Goal: Information Seeking & Learning: Learn about a topic

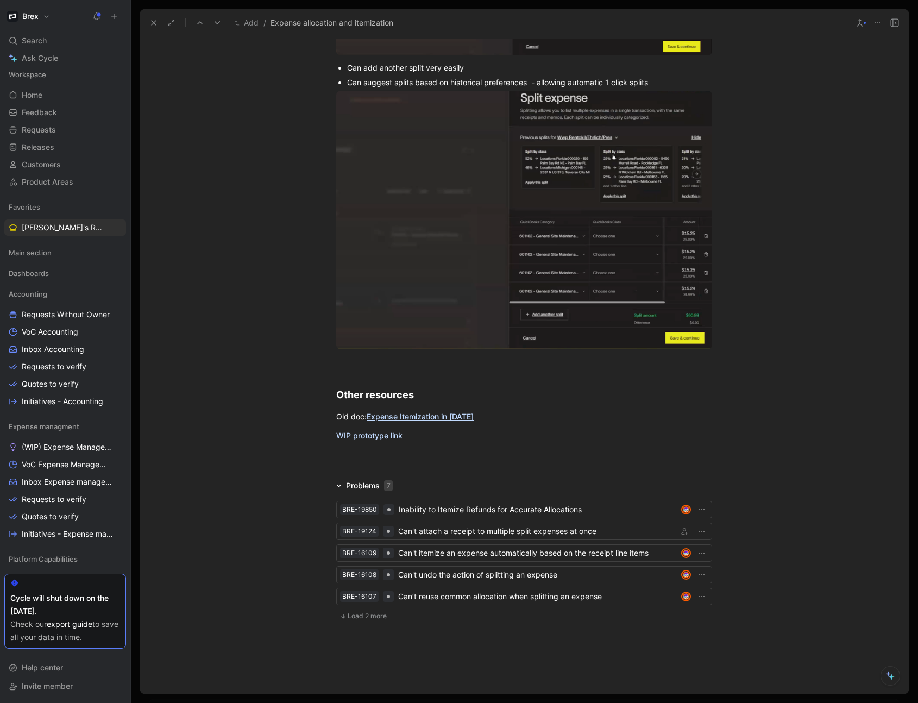
scroll to position [4146, 0]
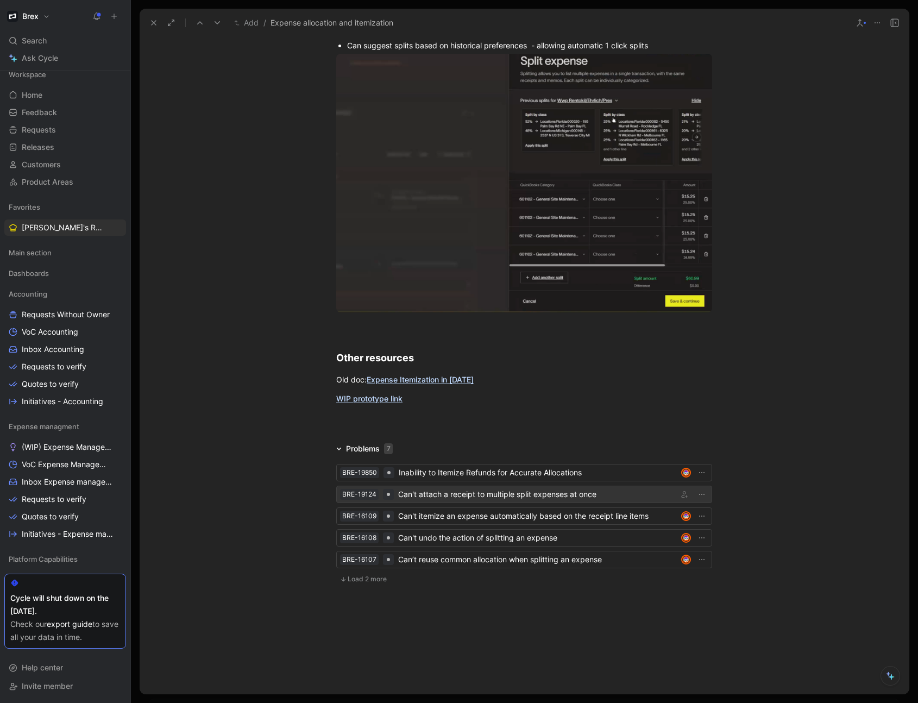
click at [444, 495] on div "Can't attach a receipt to multiple split expenses at once" at bounding box center [535, 494] width 275 height 13
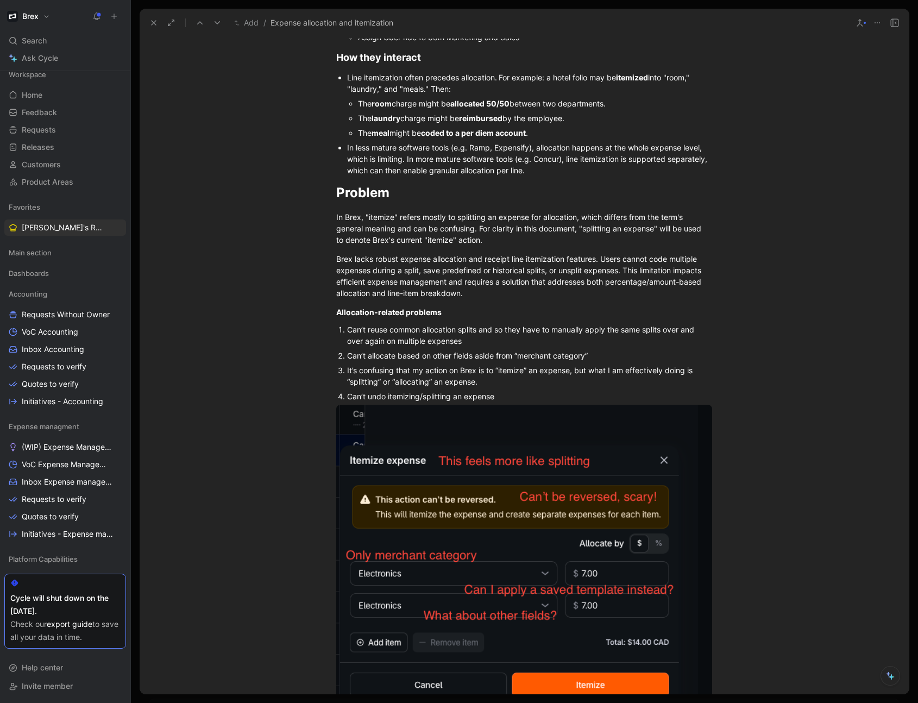
scroll to position [504, 0]
drag, startPoint x: 394, startPoint y: 336, endPoint x: 336, endPoint y: 334, distance: 58.7
click at [347, 334] on li "Can’t reuse common allocation splits and so they have to manually apply the sam…" at bounding box center [529, 334] width 365 height 26
copy span "Can’t reuse common allocation splits and so they have to manually apply the sam…"
drag, startPoint x: 606, startPoint y: 357, endPoint x: 341, endPoint y: 360, distance: 265.1
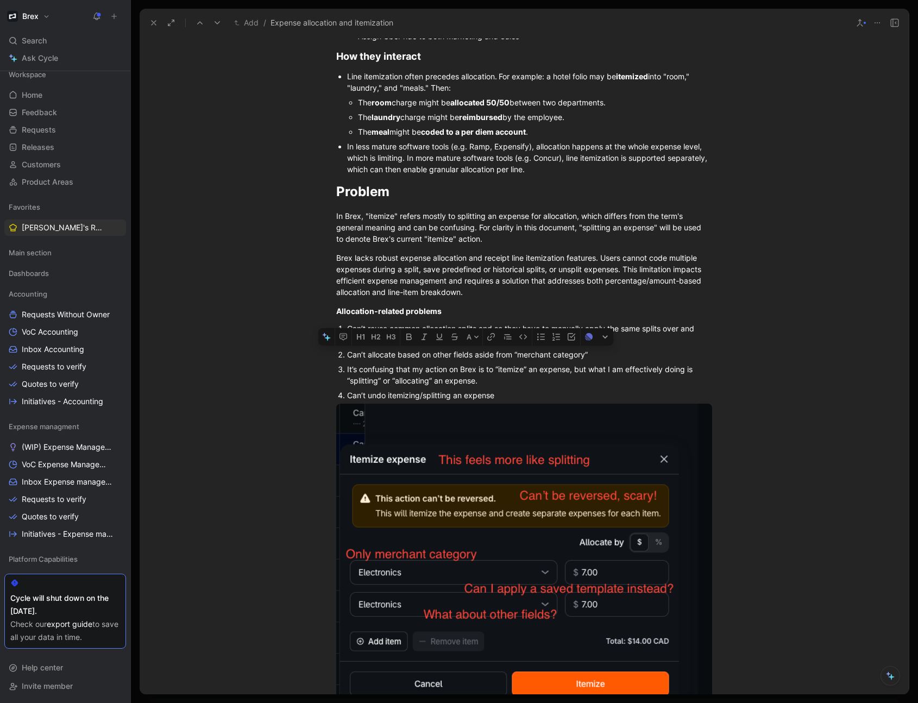
click at [347, 360] on li "Can’t allocate based on other fields aside from “merchant category”" at bounding box center [529, 354] width 365 height 15
copy span "Can’t allocate based on other fields aside from “merchant category”"
click at [435, 395] on span "Can’t undo itemizing/splitting an expense" at bounding box center [420, 395] width 147 height 9
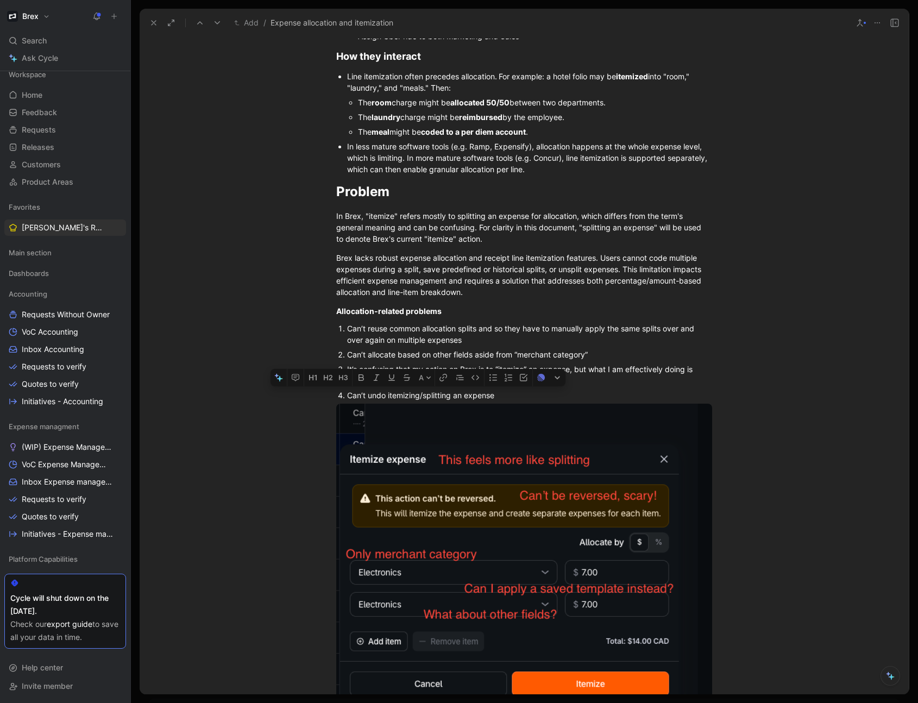
drag, startPoint x: 496, startPoint y: 394, endPoint x: 345, endPoint y: 397, distance: 151.6
click at [347, 397] on div "Can’t undo itemizing/splitting an expense" at bounding box center [529, 394] width 365 height 11
copy span "Can’t undo itemizing/splitting an expense"
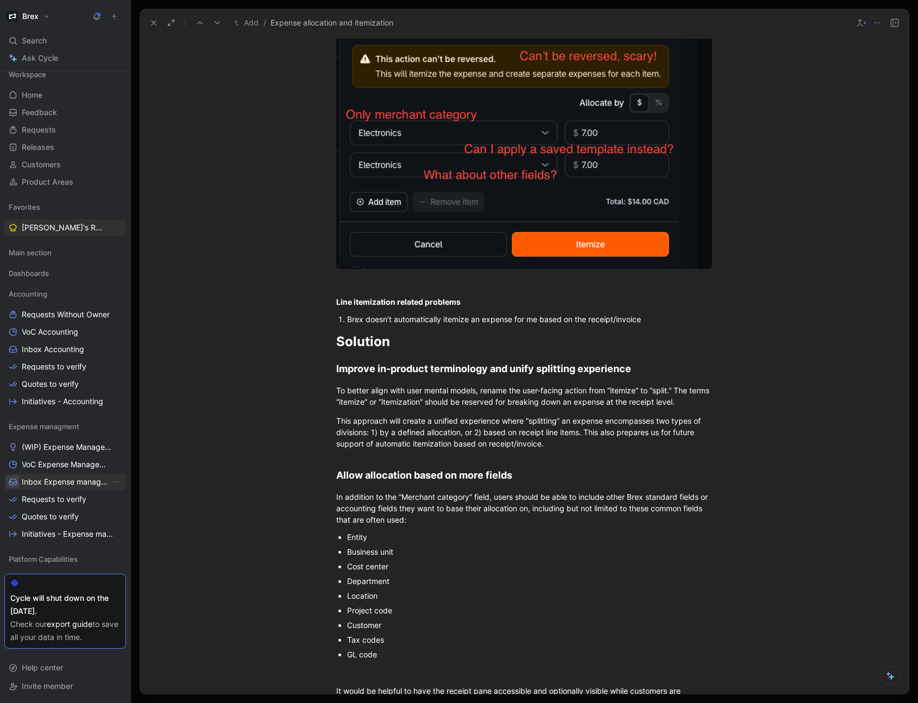
scroll to position [946, 0]
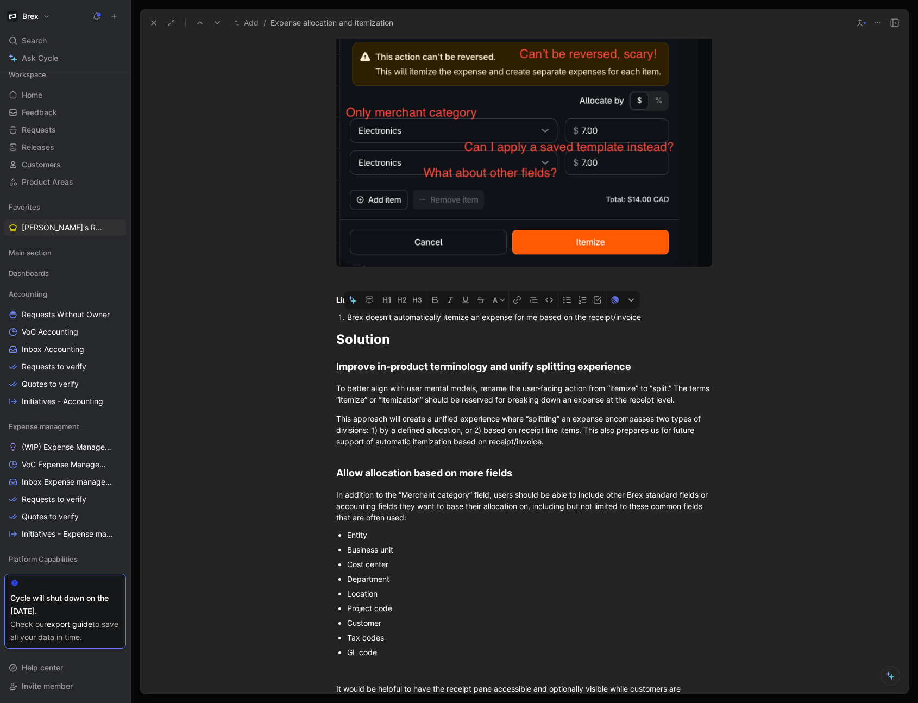
drag, startPoint x: 644, startPoint y: 316, endPoint x: 339, endPoint y: 320, distance: 305.3
click at [347, 320] on li "Brex doesn’t automatically itemize an expense for me based on the receipt/invoi…" at bounding box center [529, 317] width 365 height 15
copy span "Brex doesn’t automatically itemize an expense for me based on the receipt/invoi…"
click at [615, 327] on h1 "Solution" at bounding box center [524, 339] width 417 height 28
drag, startPoint x: 647, startPoint y: 320, endPoint x: 334, endPoint y: 323, distance: 312.9
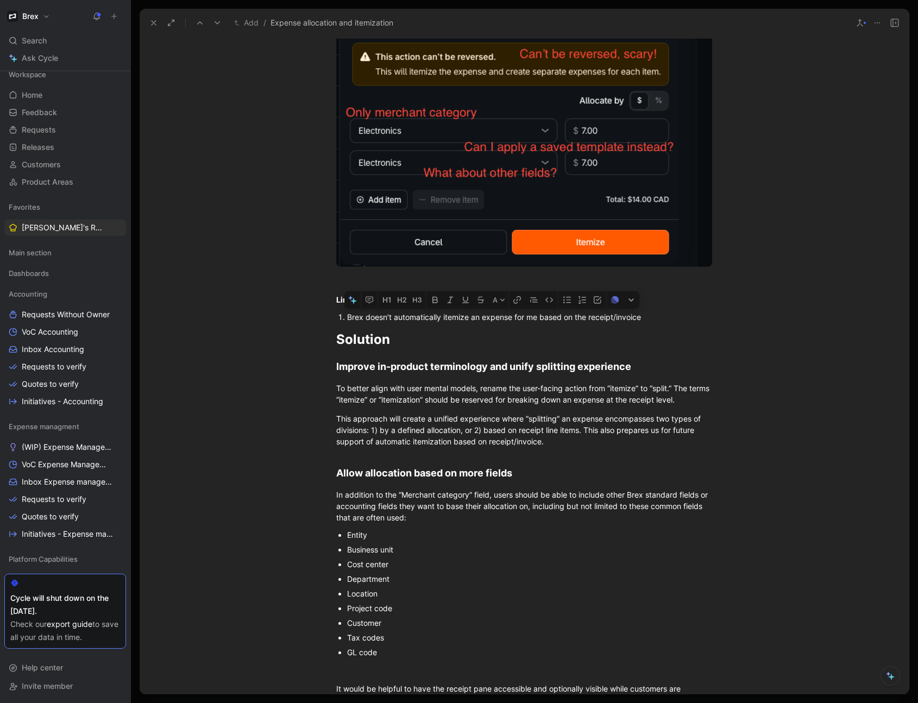
click at [347, 317] on div "Brex doesn’t automatically itemize an expense for me based on the receipt/invoi…" at bounding box center [529, 316] width 365 height 11
copy span "Brex doesn’t automatically itemize an expense for me based on the receipt/invoi…"
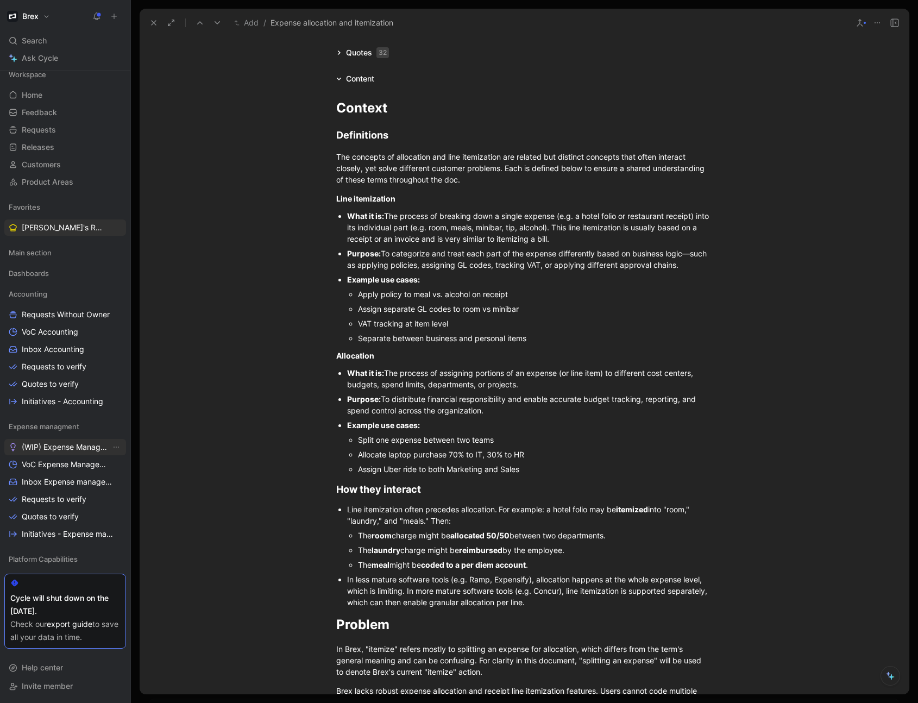
scroll to position [0, 0]
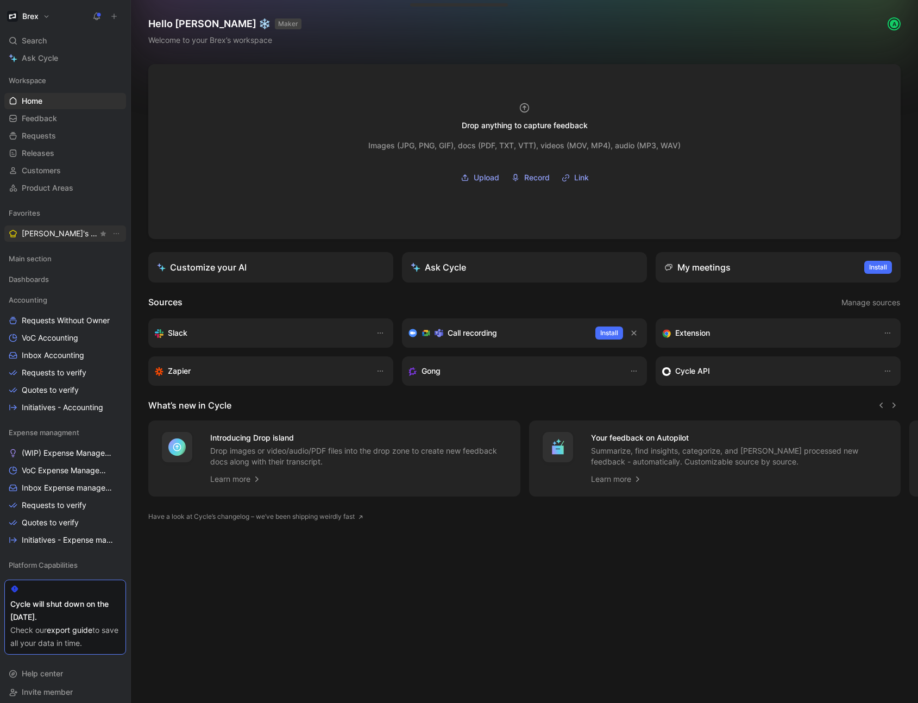
click at [40, 238] on span "[PERSON_NAME]'s Requests" at bounding box center [60, 233] width 76 height 11
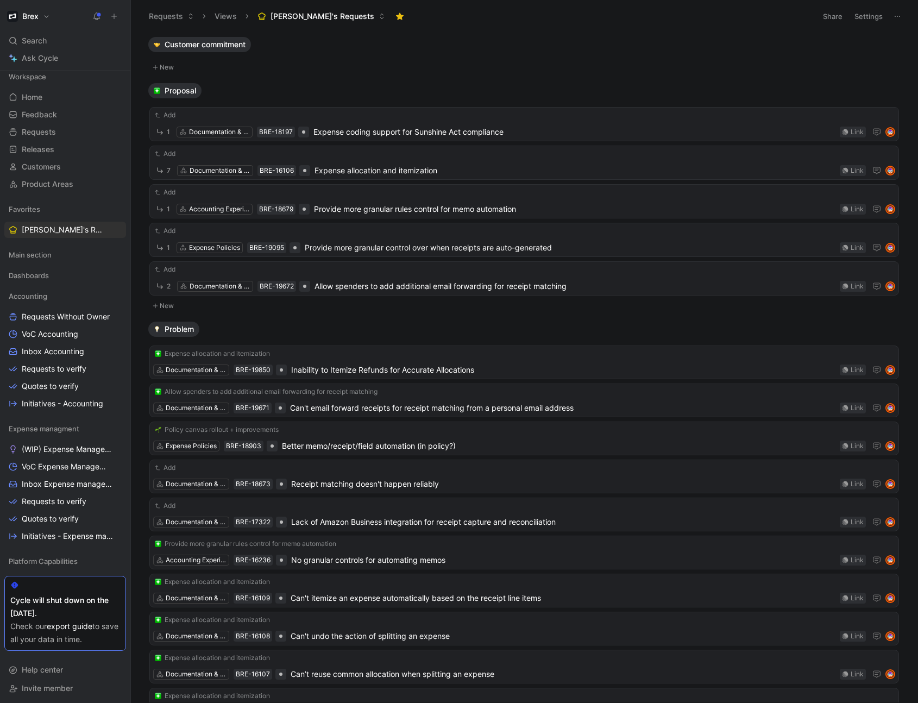
scroll to position [6, 0]
click at [407, 236] on div "Add 1 Expense Policies BRE-19095 Provide more granular control over when receip…" at bounding box center [524, 239] width 742 height 29
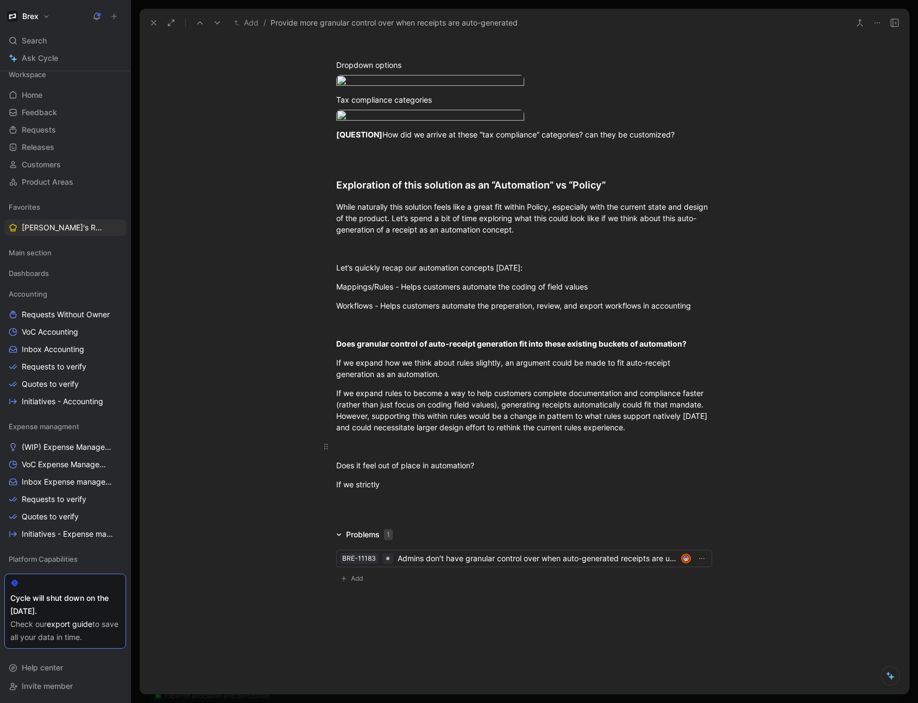
scroll to position [2395, 0]
click at [555, 558] on div "Admins don’t have granular control over when auto-generated receipts are used" at bounding box center [537, 558] width 279 height 13
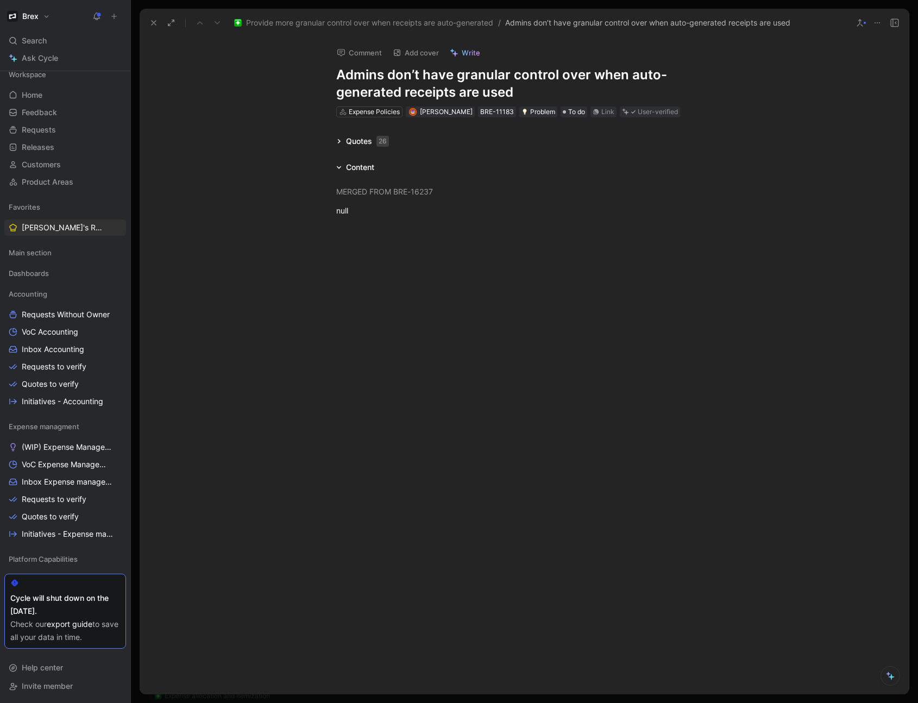
click at [528, 92] on h1 "Admins don’t have granular control over when auto-generated receipts are used" at bounding box center [524, 83] width 376 height 35
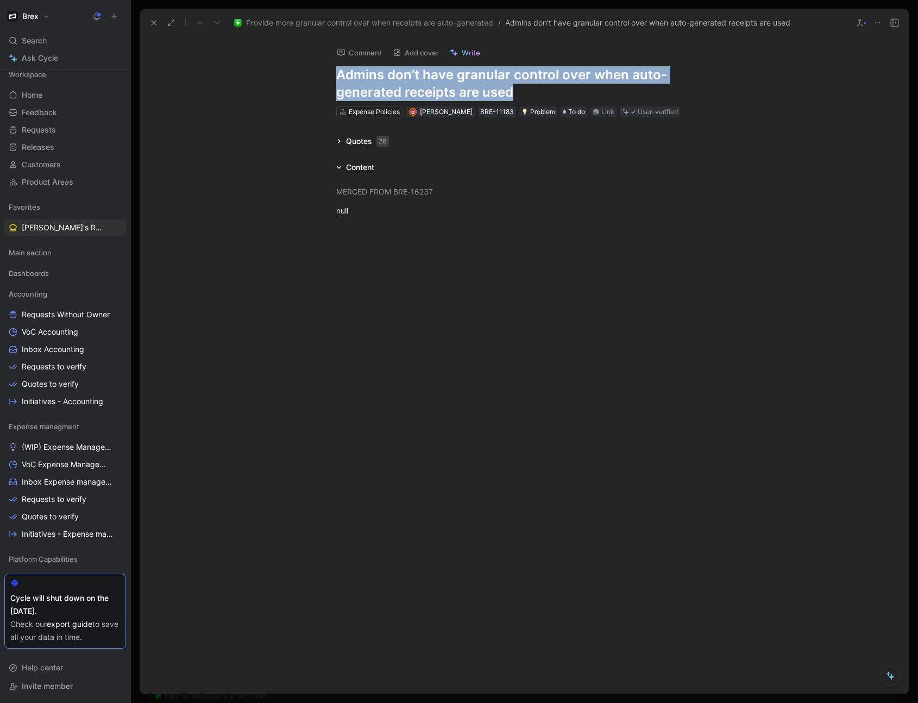
drag, startPoint x: 529, startPoint y: 94, endPoint x: 167, endPoint y: 134, distance: 363.4
click at [337, 73] on h1 "Admins don’t have granular control over when auto-generated receipts are used" at bounding box center [524, 83] width 376 height 35
copy h1 "Admins don’t have granular control over when auto-generated receipts are used"
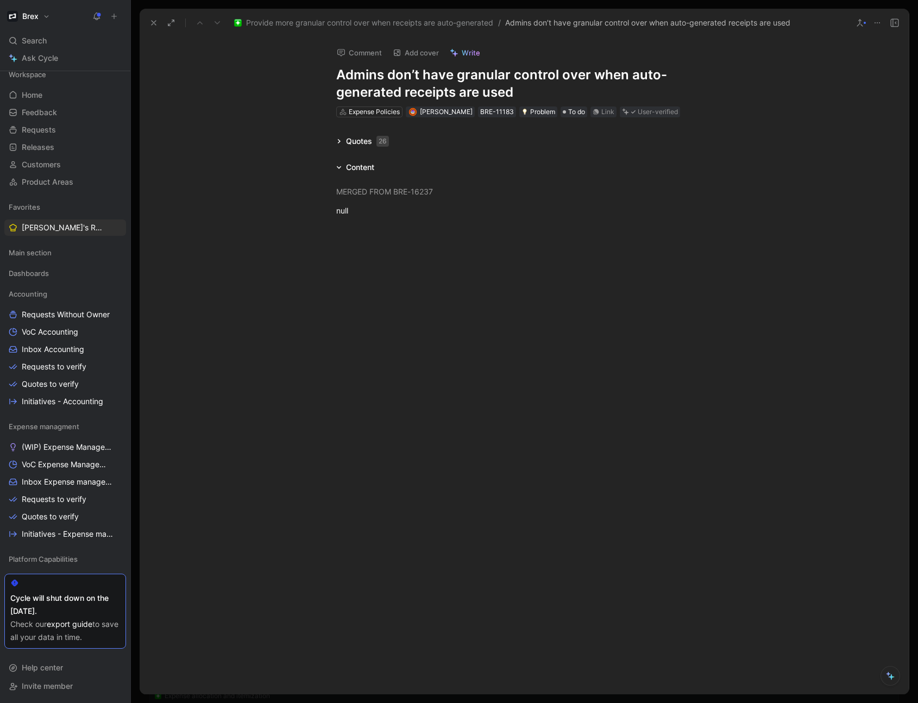
drag, startPoint x: 268, startPoint y: 119, endPoint x: 285, endPoint y: 125, distance: 17.9
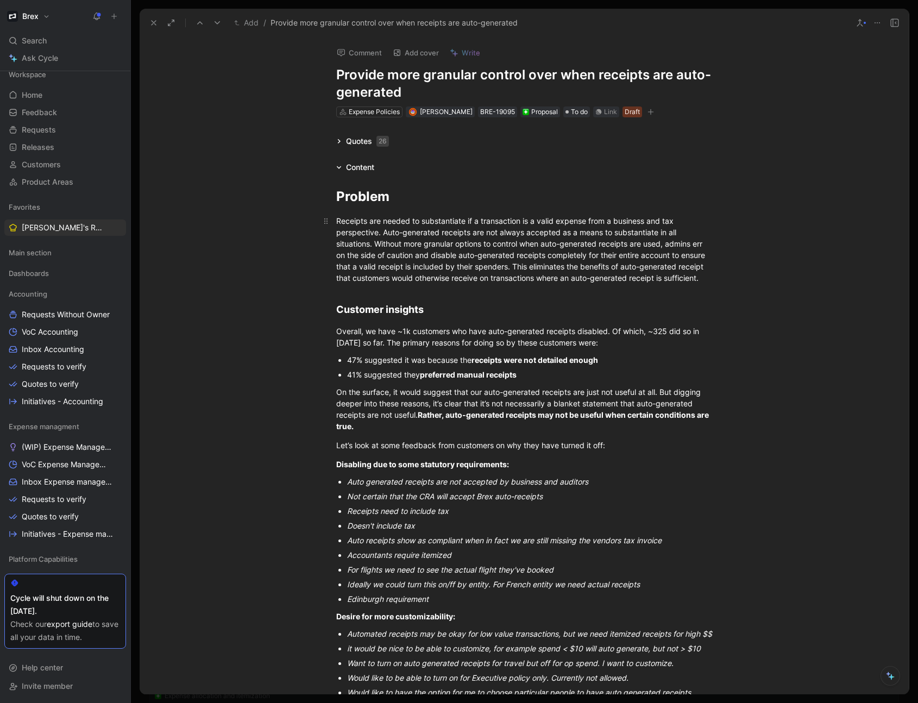
click at [441, 267] on span "Receipts are needed to substantiate if a transaction is a valid expense from a …" at bounding box center [521, 249] width 371 height 66
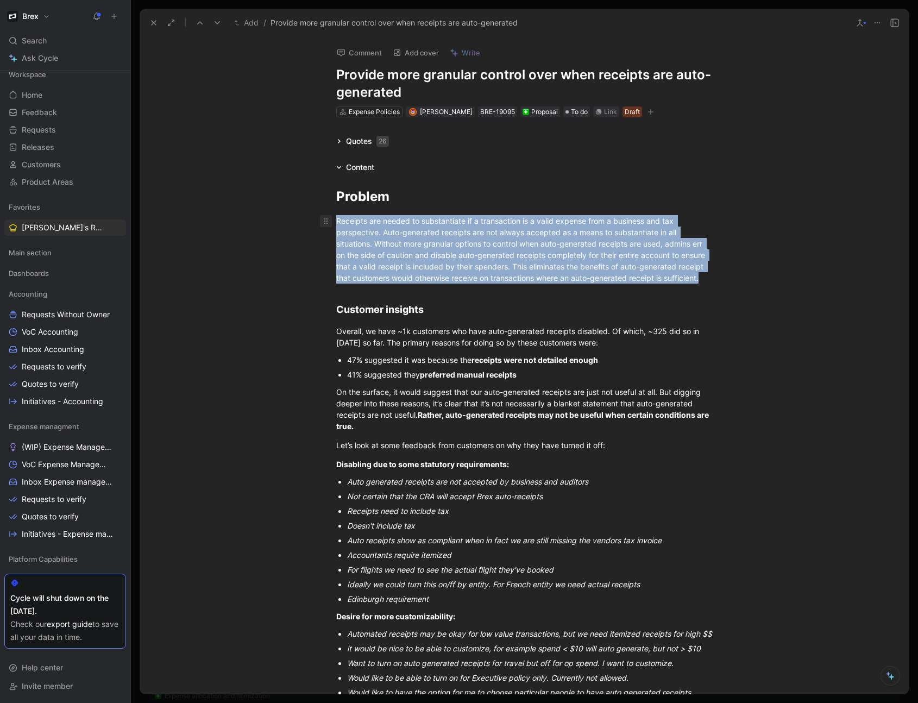
drag, startPoint x: 601, startPoint y: 272, endPoint x: 326, endPoint y: 225, distance: 278.8
click at [326, 225] on p "Receipts are needed to substantiate if a transaction is a valid expense from a …" at bounding box center [524, 249] width 417 height 75
copy span "Receipts are needed to substantiate if a transaction is a valid expense from a …"
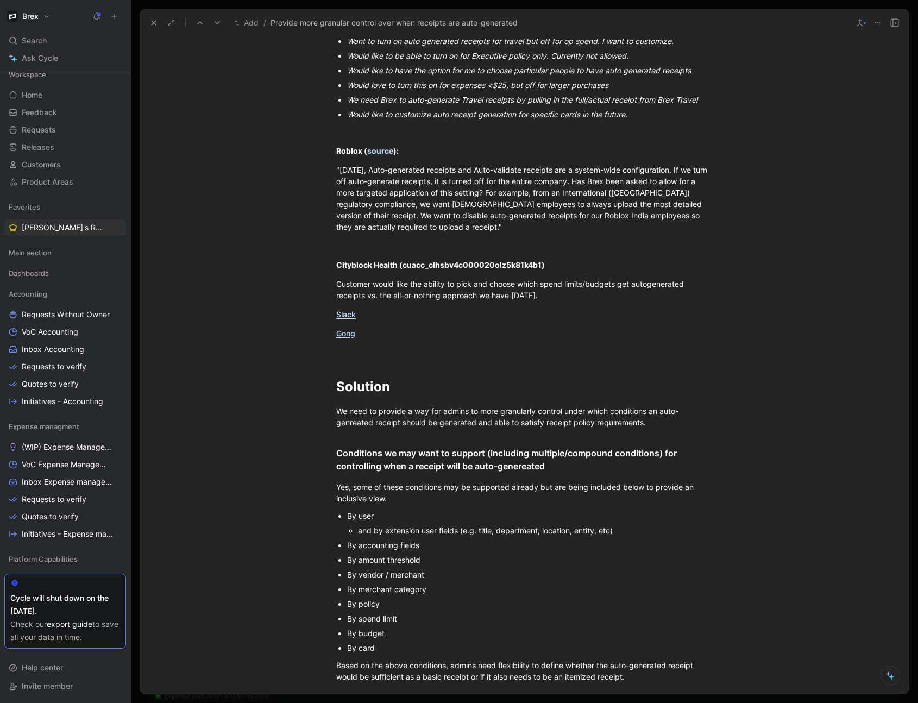
scroll to position [658, 0]
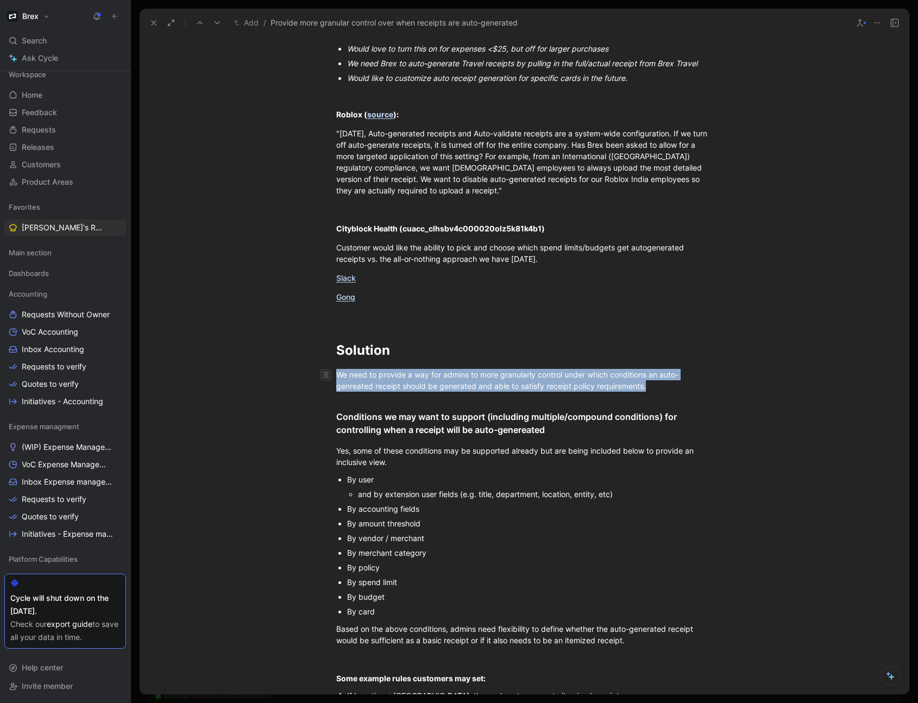
drag, startPoint x: 665, startPoint y: 401, endPoint x: 322, endPoint y: 386, distance: 343.6
click at [322, 386] on p "We need to provide a way for admins to more granularly control under which cond…" at bounding box center [524, 380] width 417 height 29
copy span "We need to provide a way for admins to more granularly control under which cond…"
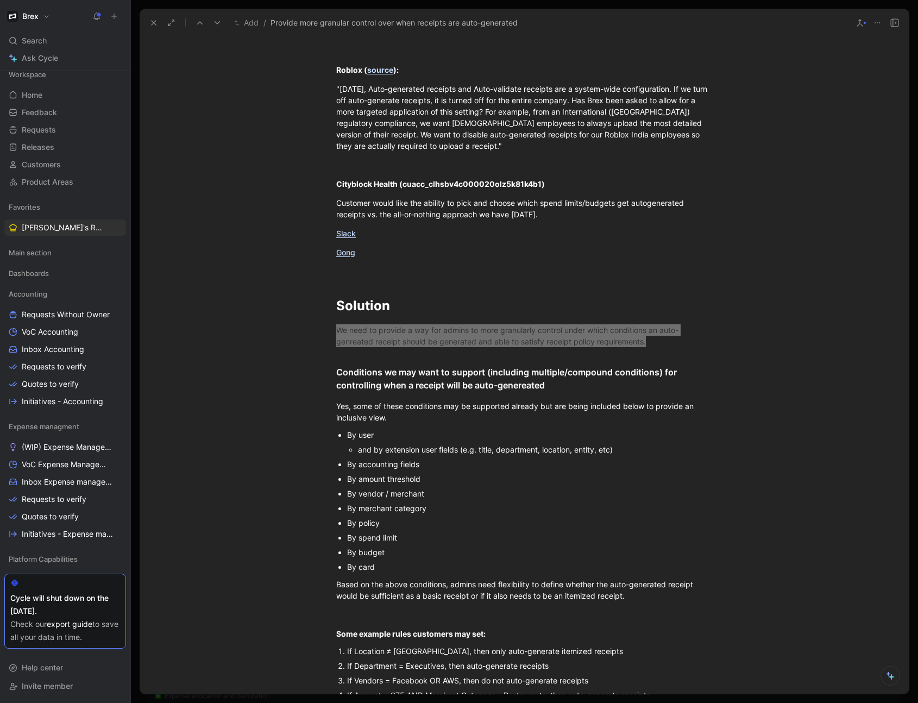
scroll to position [768, 0]
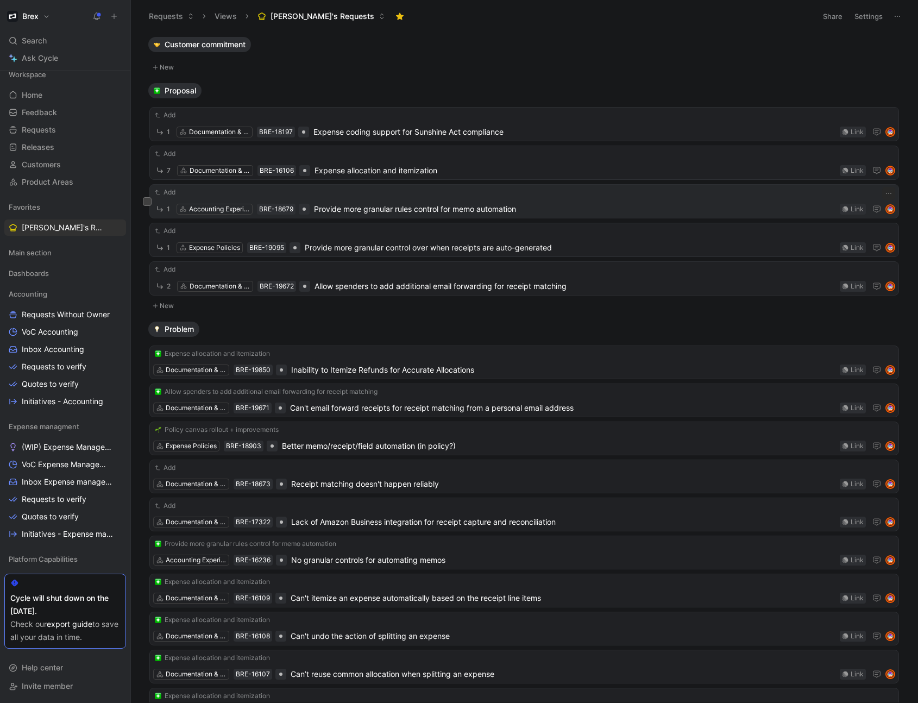
click at [581, 208] on span "Provide more granular rules control for memo automation" at bounding box center [574, 209] width 521 height 13
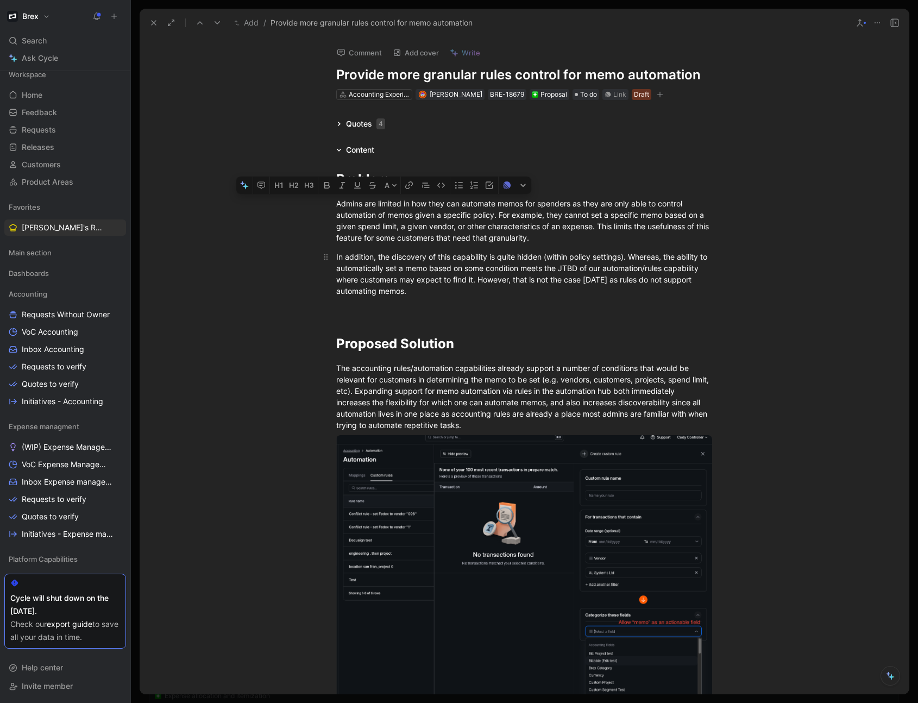
drag, startPoint x: 334, startPoint y: 203, endPoint x: 448, endPoint y: 288, distance: 142.0
copy div "Admins are limited in how they can automate memos for spenders as they are only…"
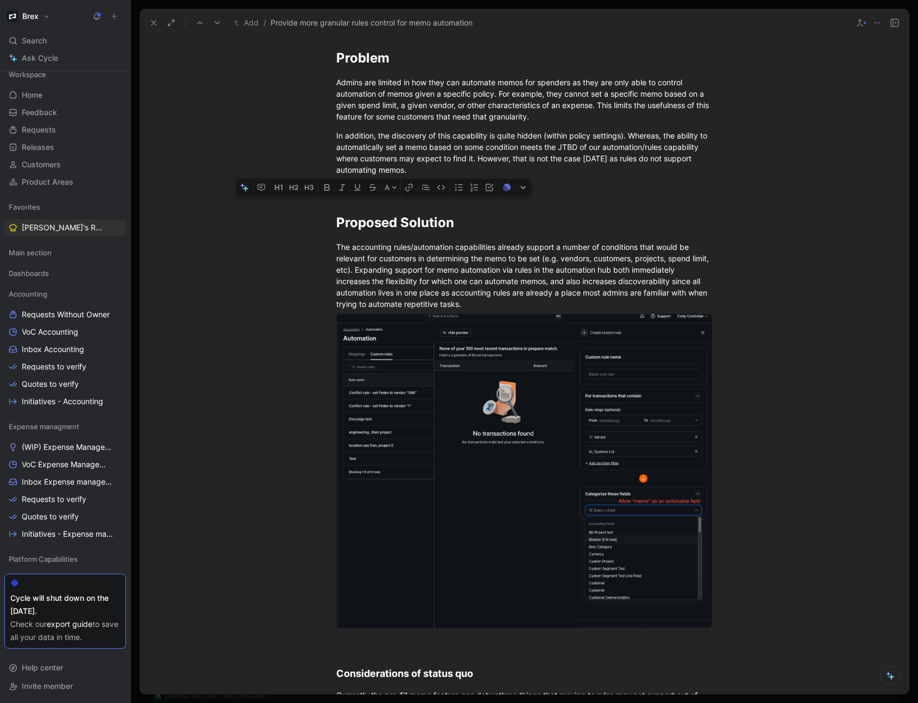
scroll to position [98, 0]
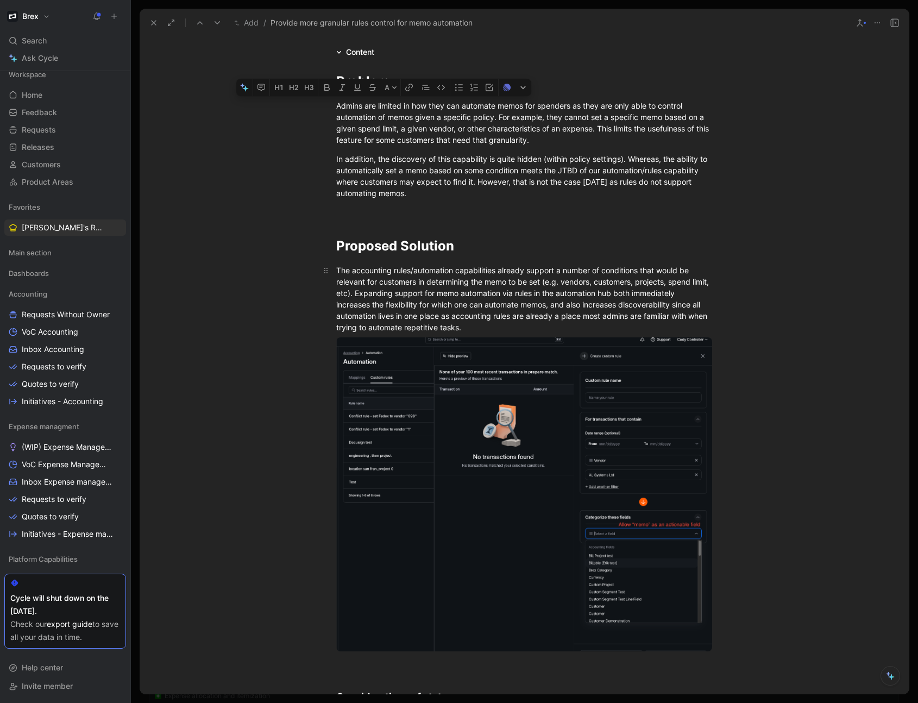
click at [355, 285] on div "The accounting rules/automation capabilities already support a number of condit…" at bounding box center [524, 299] width 376 height 68
drag, startPoint x: 484, startPoint y: 326, endPoint x: 324, endPoint y: 268, distance: 169.9
click at [336, 267] on div "The accounting rules/automation capabilities already support a number of condit…" at bounding box center [524, 299] width 376 height 68
copy div "The accounting rules/automation capabilities already support a number of condit…"
